Goal: Check status

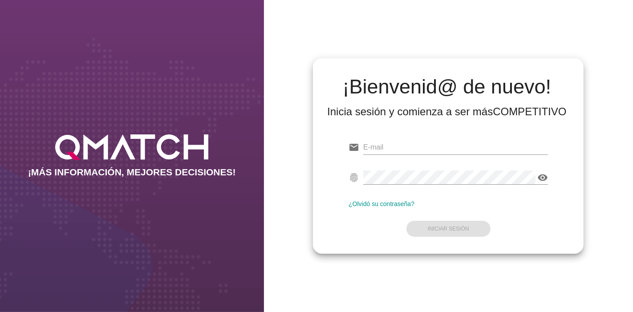
type input "[EMAIL_ADDRESS][PERSON_NAME][DOMAIN_NAME]"
click at [435, 237] on form "email [EMAIL_ADDRESS][PERSON_NAME][DOMAIN_NAME] fingerprint visibility ¿Olvidó …" at bounding box center [447, 187] width 199 height 105
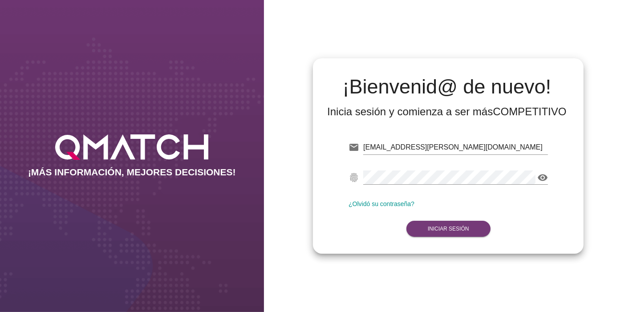
click at [432, 233] on button "Iniciar Sesión" at bounding box center [448, 229] width 84 height 16
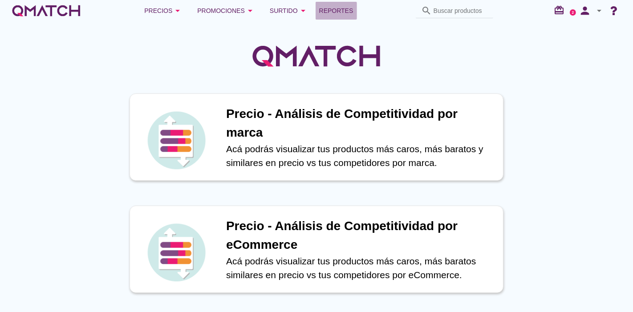
click at [332, 13] on span "Reportes" at bounding box center [336, 10] width 34 height 11
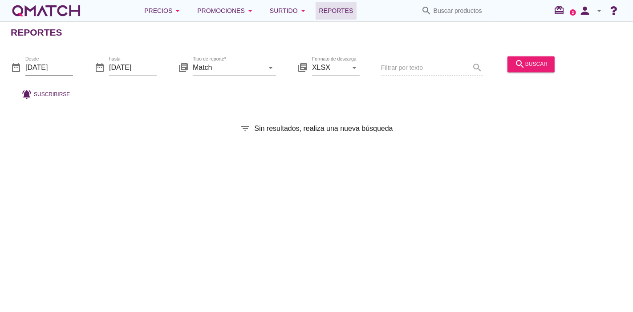
click at [53, 65] on input "[DATE]" at bounding box center [49, 68] width 48 height 14
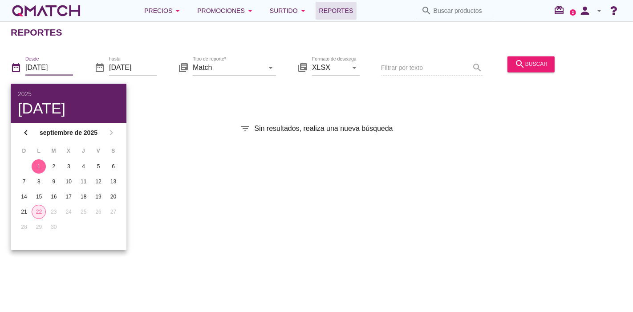
click at [43, 208] on div "22" at bounding box center [38, 212] width 13 height 8
type input "[DATE]"
click at [251, 180] on div "Reportes date_range Desde [DATE] date_range hasta [DATE] library_books Tipo de …" at bounding box center [316, 166] width 633 height 291
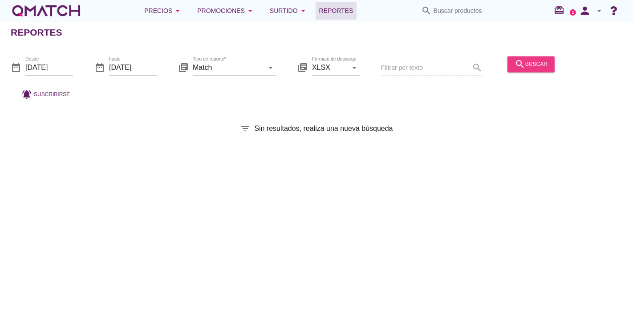
click at [522, 62] on icon "search" at bounding box center [519, 64] width 11 height 11
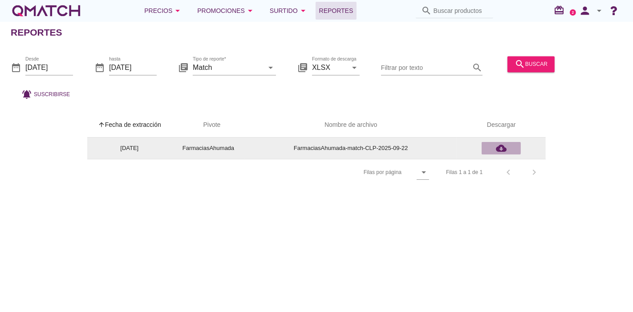
click at [502, 143] on icon "cloud_download" at bounding box center [501, 148] width 11 height 11
